Goal: Communication & Community: Participate in discussion

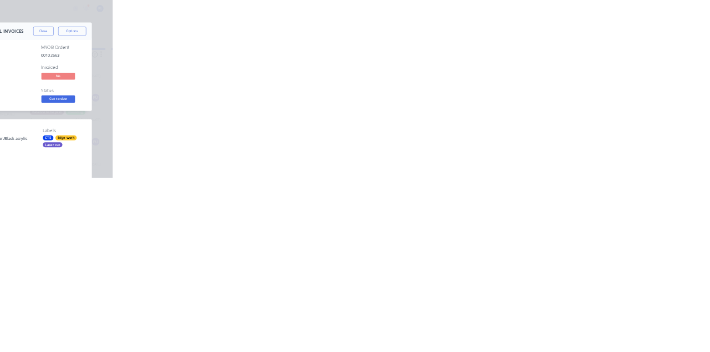
click at [593, 61] on button "Close" at bounding box center [573, 62] width 40 height 18
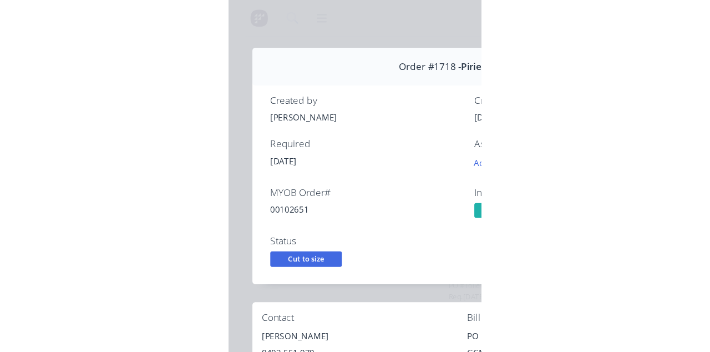
scroll to position [88, 0]
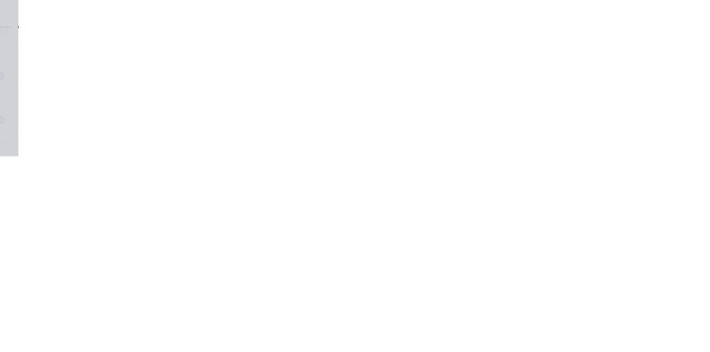
click at [147, 90] on button "Collaborate" at bounding box center [94, 97] width 105 height 28
click at [499, 327] on div at bounding box center [357, 321] width 285 height 12
click at [624, 329] on button "Send" at bounding box center [602, 320] width 44 height 17
click at [593, 62] on button "Close" at bounding box center [573, 62] width 40 height 18
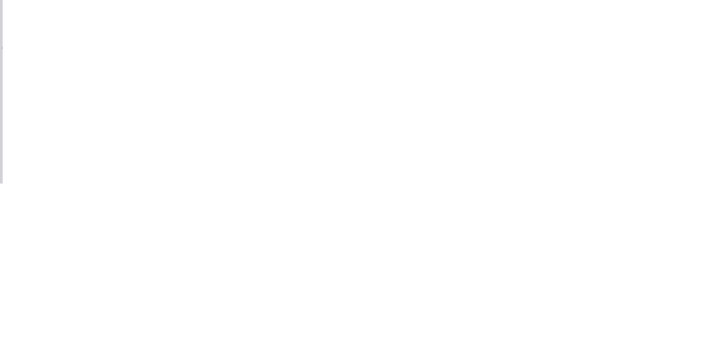
click at [147, 85] on button "Collaborate" at bounding box center [94, 97] width 105 height 28
click at [593, 62] on button "Close" at bounding box center [573, 62] width 40 height 18
click at [147, 90] on button "Collaborate" at bounding box center [94, 97] width 105 height 28
click at [499, 327] on div at bounding box center [357, 321] width 285 height 12
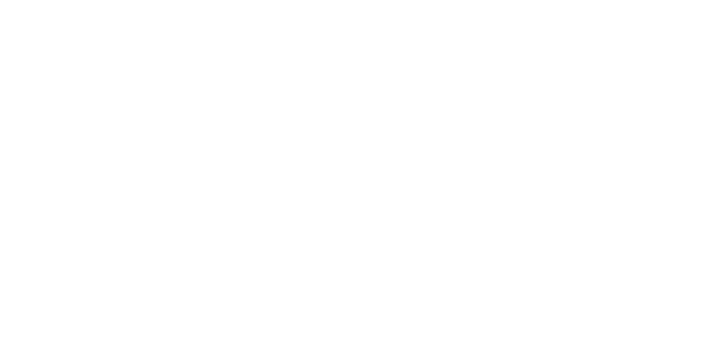
click at [624, 329] on button "Send" at bounding box center [602, 320] width 44 height 17
click at [593, 61] on button "Close" at bounding box center [573, 62] width 40 height 18
click at [116, 94] on div "Collaborate" at bounding box center [94, 97] width 44 height 10
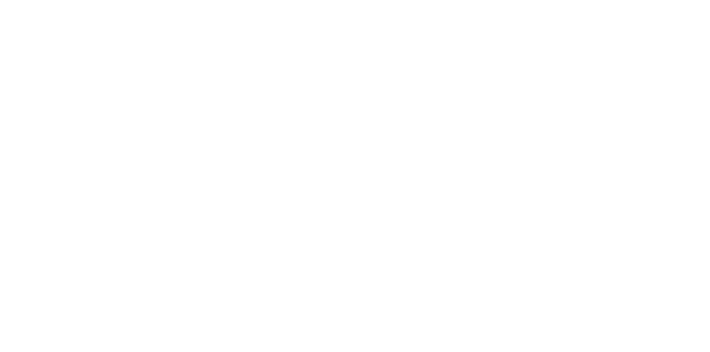
scroll to position [35, 0]
click at [593, 61] on button "Close" at bounding box center [573, 62] width 40 height 18
